Goal: Information Seeking & Learning: Learn about a topic

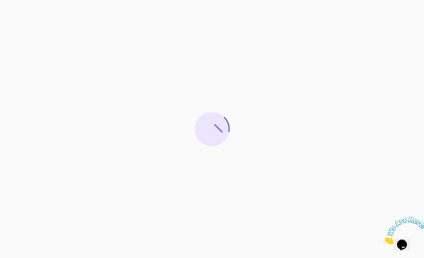
scroll to position [23, 0]
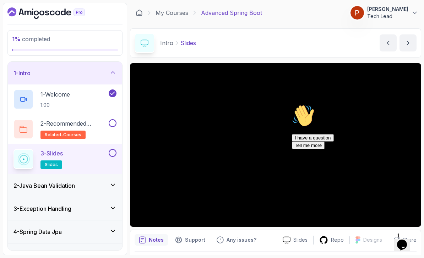
click at [92, 182] on div "2 - Java Bean Validation" at bounding box center [65, 186] width 103 height 9
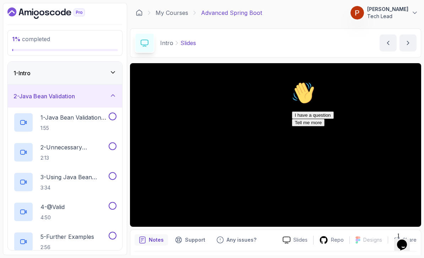
click at [86, 113] on h2 "1 - Java Bean Validation (Slides) 1:55" at bounding box center [74, 122] width 67 height 18
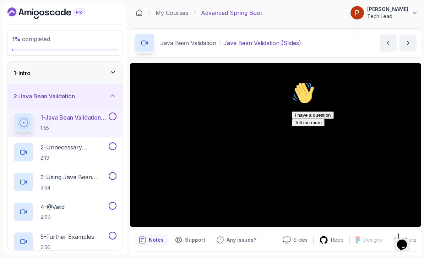
click at [292, 82] on icon "Chat attention grabber" at bounding box center [292, 82] width 0 height 0
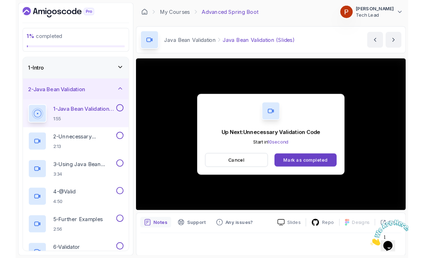
scroll to position [2, 0]
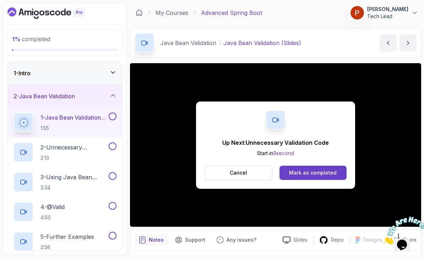
click at [325, 171] on div "Mark as completed" at bounding box center [313, 172] width 48 height 7
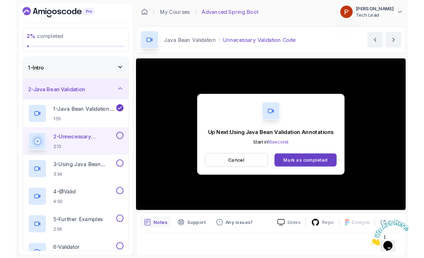
scroll to position [2, 0]
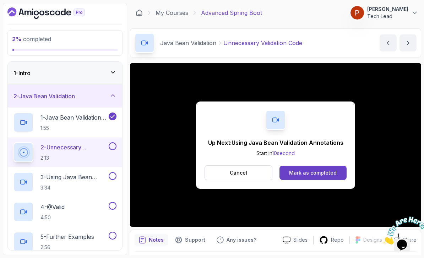
click at [328, 172] on div "Mark as completed" at bounding box center [313, 172] width 48 height 7
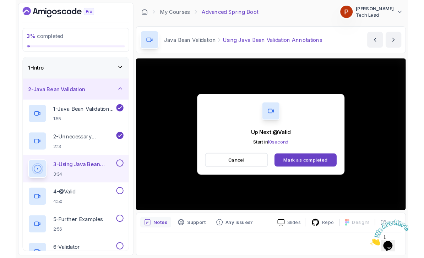
scroll to position [2, 0]
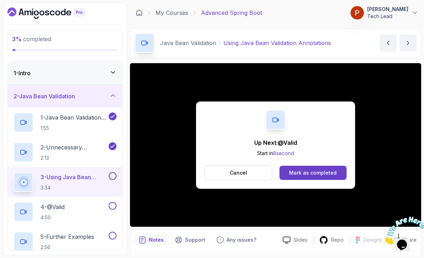
click at [327, 171] on div "Mark as completed" at bounding box center [313, 172] width 48 height 7
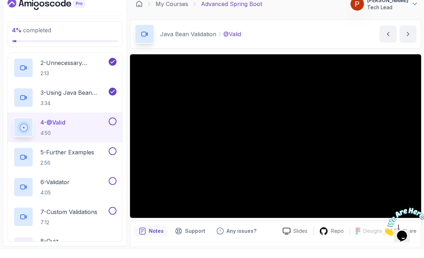
scroll to position [75, 0]
